Goal: Task Accomplishment & Management: Use online tool/utility

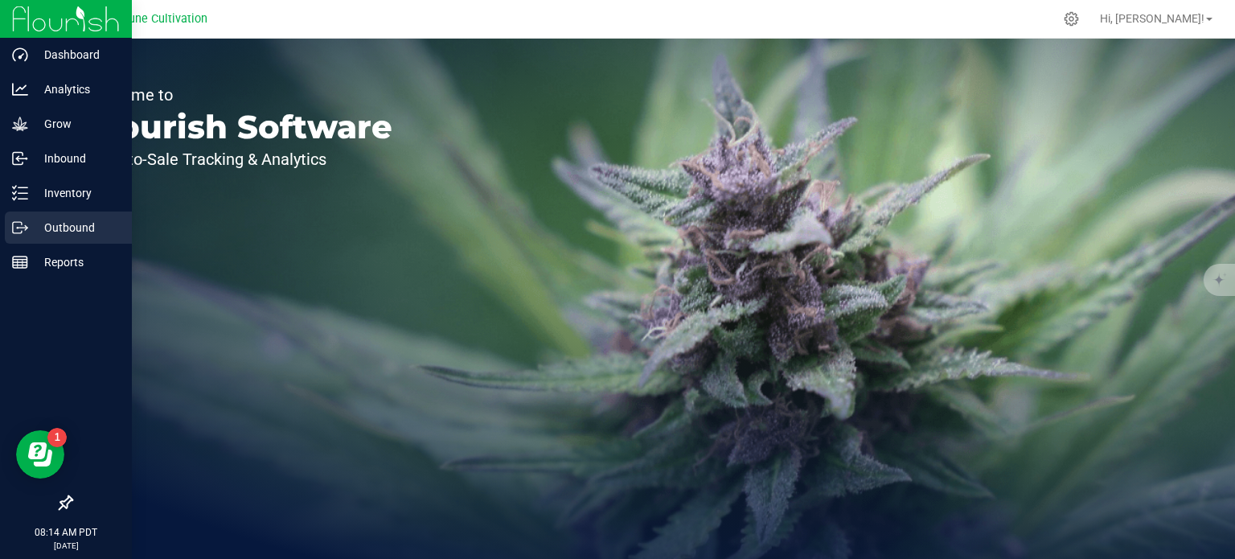
click at [16, 240] on div "Outbound" at bounding box center [68, 227] width 127 height 32
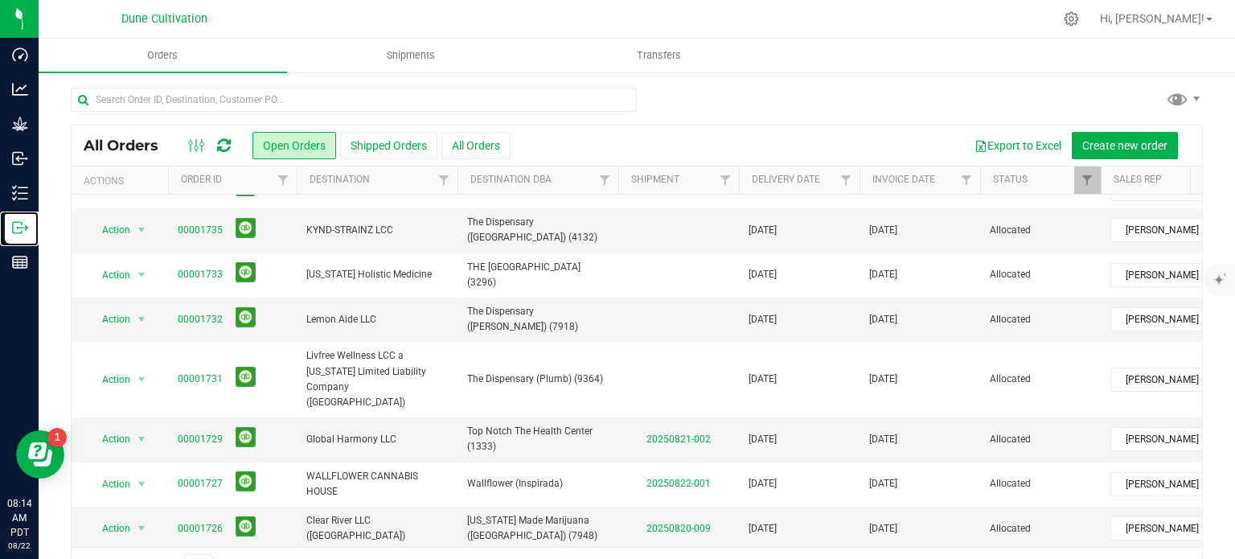
scroll to position [24, 0]
click at [126, 428] on span "Action" at bounding box center [109, 439] width 43 height 23
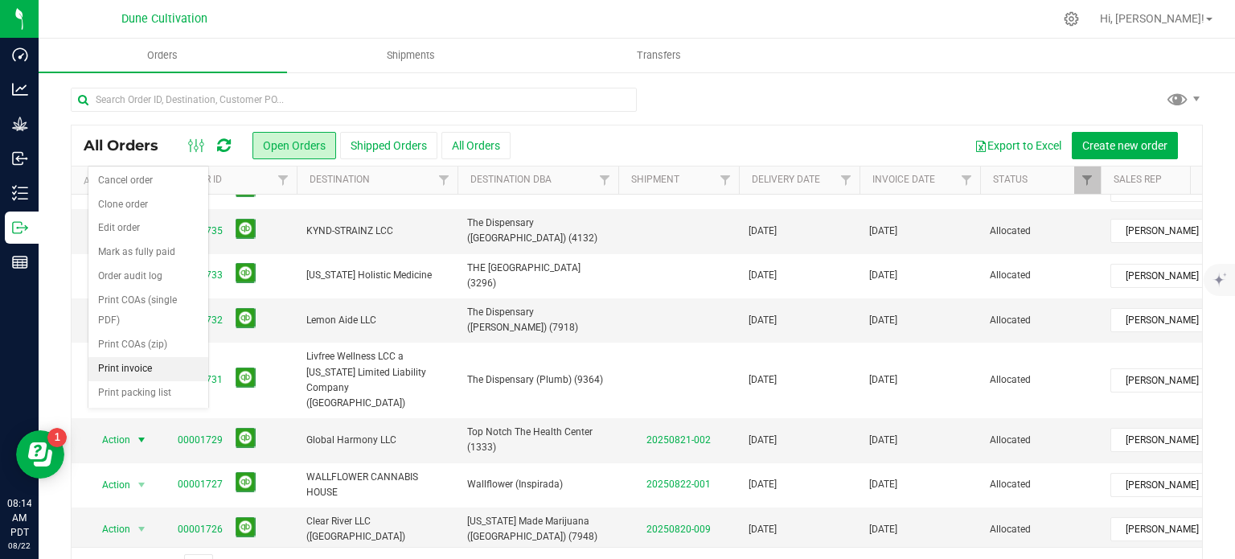
click at [127, 361] on li "Print invoice" at bounding box center [148, 369] width 120 height 24
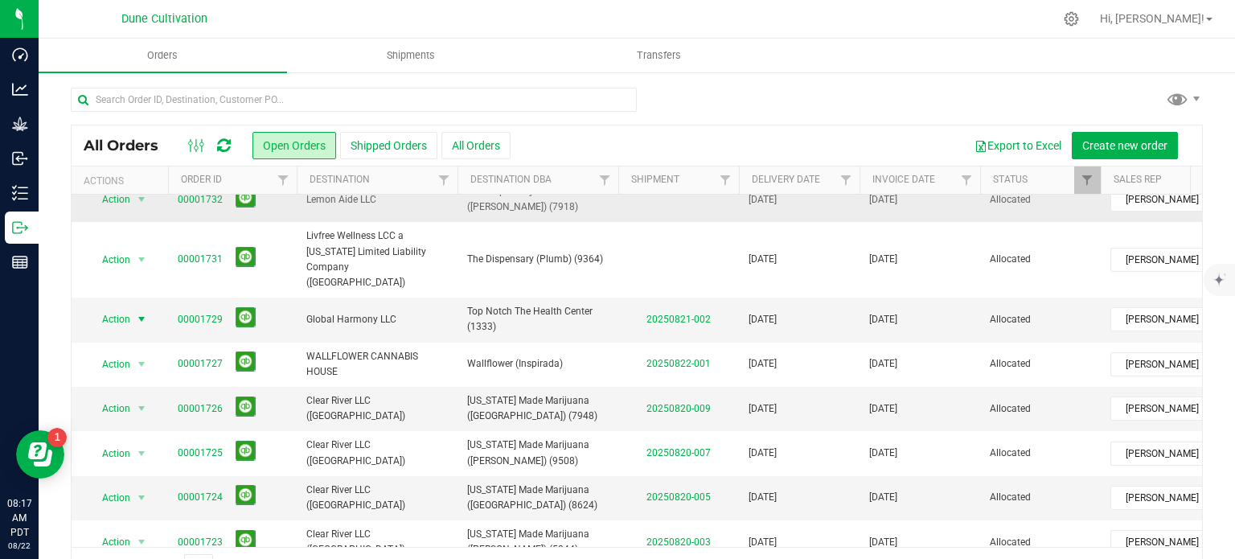
scroll to position [146, 0]
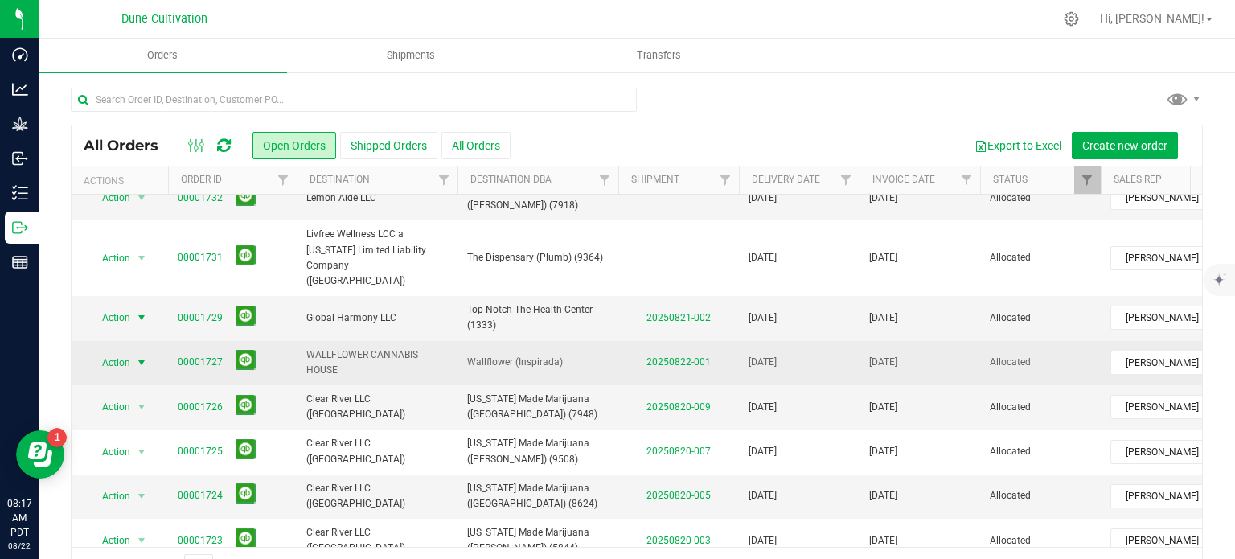
click at [135, 356] on span "select" at bounding box center [141, 362] width 13 height 13
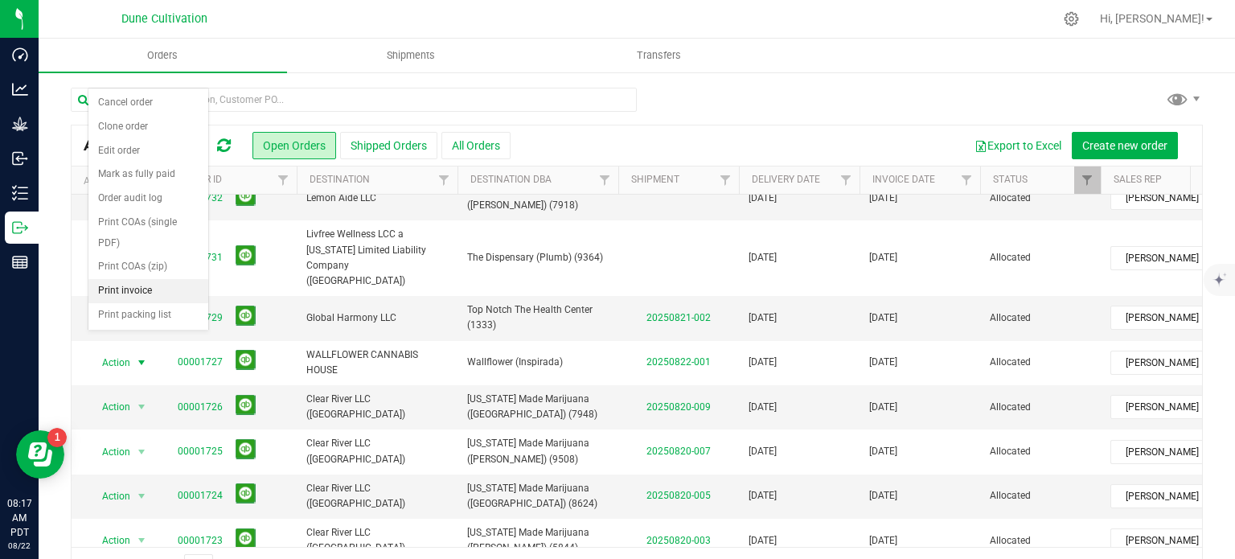
click at [127, 289] on li "Print invoice" at bounding box center [148, 291] width 120 height 24
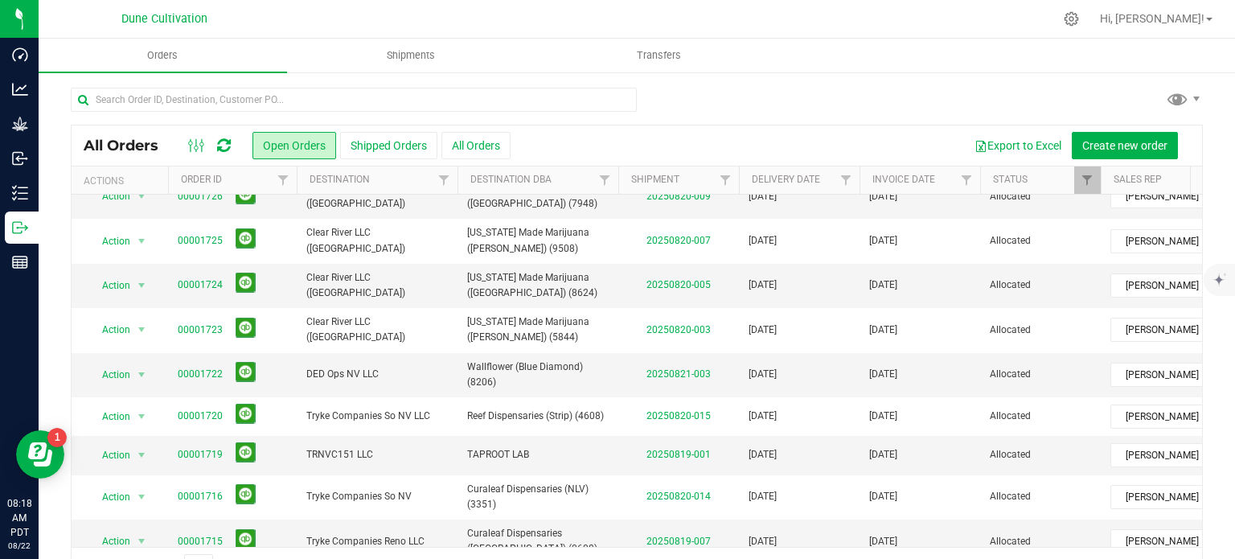
scroll to position [357, 0]
click at [109, 363] on span "Action" at bounding box center [109, 374] width 43 height 23
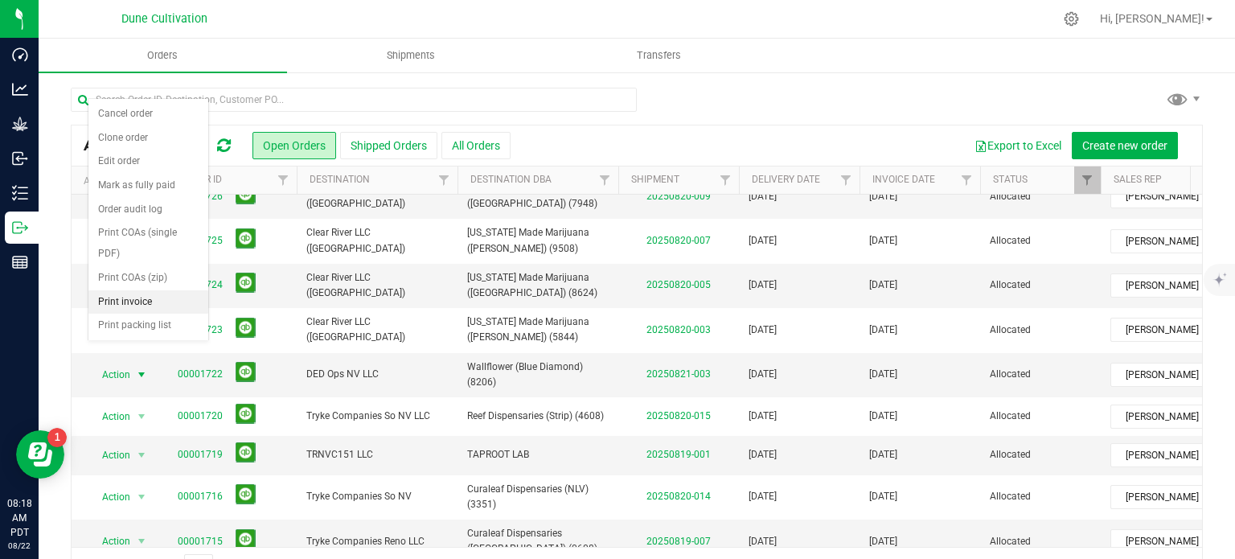
click at [148, 302] on li "Print invoice" at bounding box center [148, 302] width 120 height 24
